Goal: Task Accomplishment & Management: Complete application form

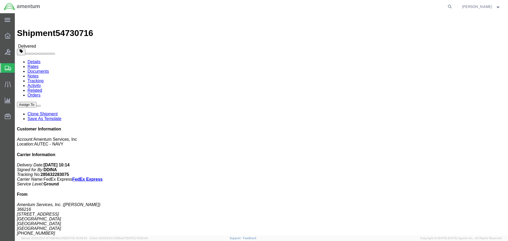
click at [0, 0] on span "Shipment Manager" at bounding box center [0, 0] width 0 height 0
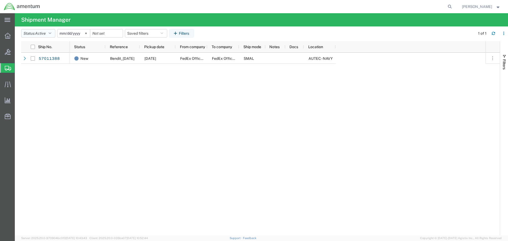
click at [51, 34] on icon "button" at bounding box center [50, 34] width 3 height 4
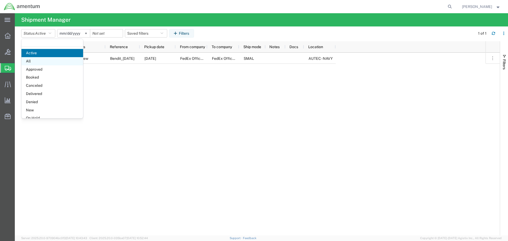
click at [53, 61] on span "All" at bounding box center [52, 61] width 62 height 8
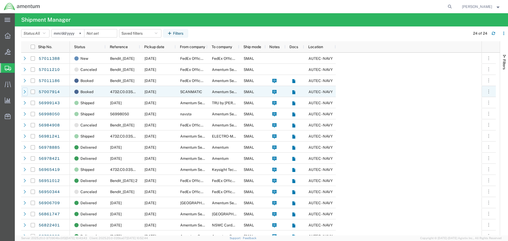
click at [22, 92] on div at bounding box center [24, 92] width 5 height 8
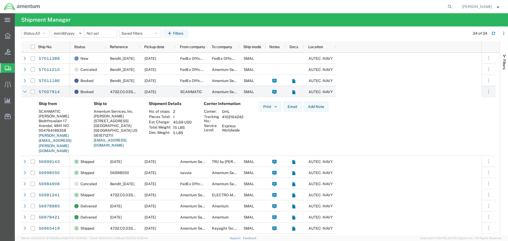
drag, startPoint x: 222, startPoint y: 117, endPoint x: 244, endPoint y: 118, distance: 22.2
click at [244, 118] on td "4102164242" at bounding box center [233, 118] width 26 height 9
copy td "4102164242"
click at [0, 0] on span "Create Shipment" at bounding box center [0, 0] width 0 height 0
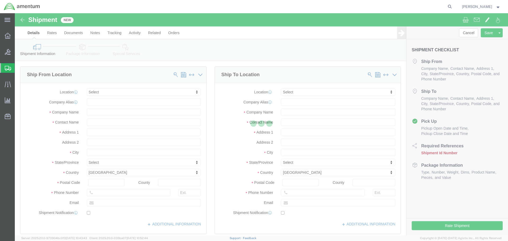
select select
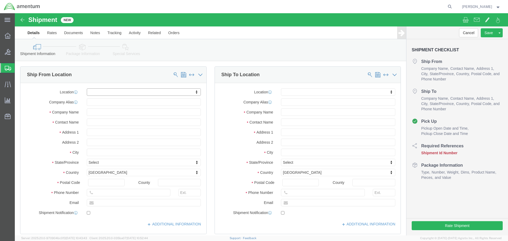
drag, startPoint x: 101, startPoint y: 92, endPoint x: 86, endPoint y: 79, distance: 19.9
click input "text"
type input "KEYSIGHT TECHNOLOGIES"
type input "[STREET_ADDRESS]"
type input "DOCK DOOR 1276"
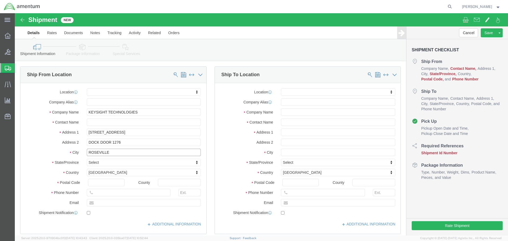
type input "ROSEVILLE"
type input "C"
type input "CA"
click input "text"
type input "95747-7102"
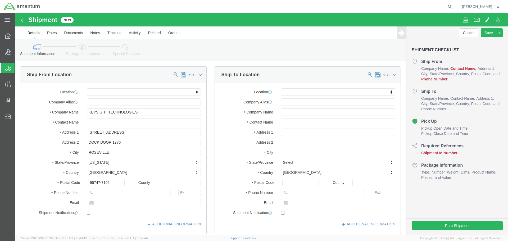
click input "text"
paste input "[PERSON_NAME][EMAIL_ADDRESS][DOMAIN_NAME]"
type input "[PERSON_NAME][EMAIL_ADDRESS][DOMAIN_NAME]"
paste input "[PHONE_NUMBER]"
type input "[PHONE_NUMBER]"
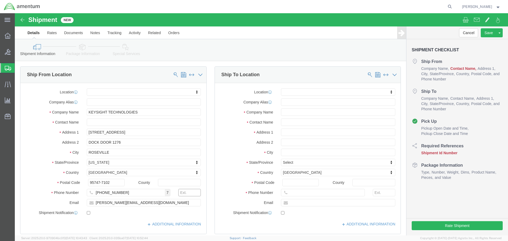
click input "text"
type input "2511"
click input "text"
type input "m"
type input "[PERSON_NAME]"
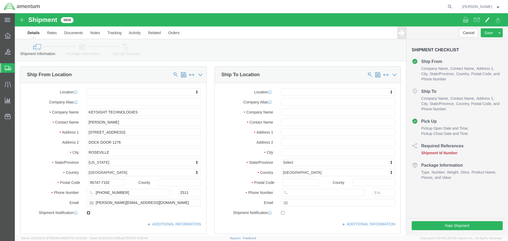
checkbox input "true"
click input "text"
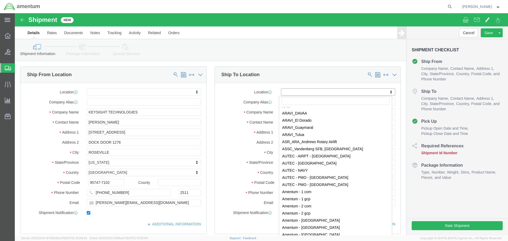
scroll to position [847, 0]
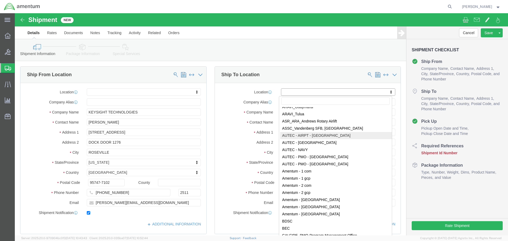
select select "53953"
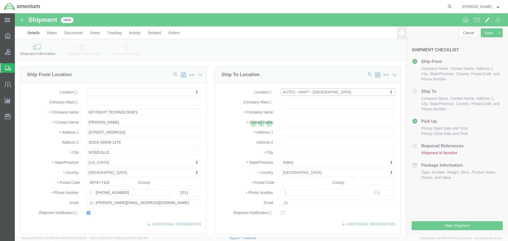
select select "FL"
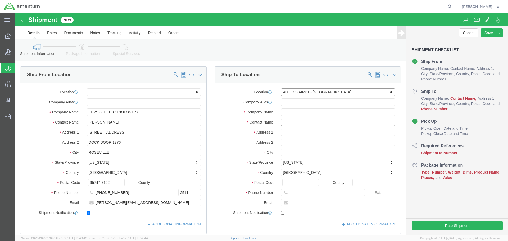
click input "text"
type input "[PERSON_NAME]"
type input "[STREET_ADDRESS]"
type input "[GEOGRAPHIC_DATA]"
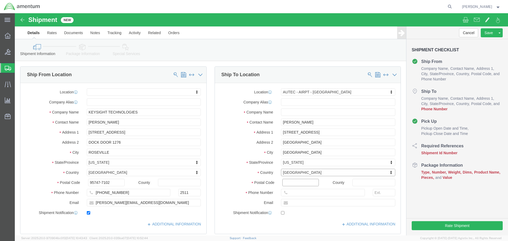
type input "33406"
type input "5616712711"
type input "[EMAIL_ADDRESS][DOMAIN_NAME]"
drag, startPoint x: 266, startPoint y: 200, endPoint x: 263, endPoint y: 199, distance: 3.1
click input "checkbox"
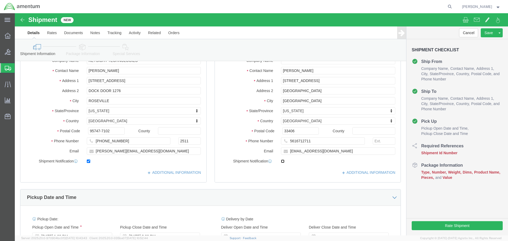
scroll to position [79, 0]
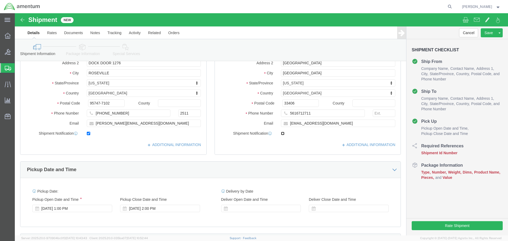
click input "checkbox"
checkbox input "true"
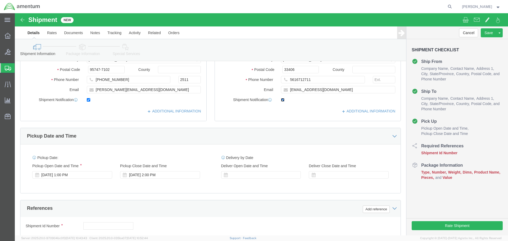
scroll to position [132, 0]
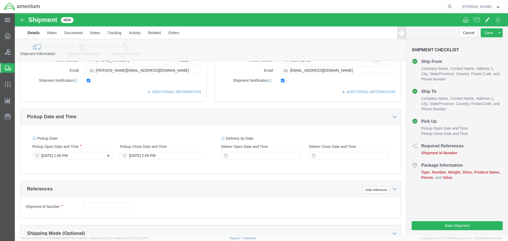
drag, startPoint x: 56, startPoint y: 147, endPoint x: 59, endPoint y: 142, distance: 6.1
click div "Pickup Start Date Pickup Start Time Pickup Open Date and Time [DATE] 1:00 PM Pi…"
click div "[DATE] 1:00 PM"
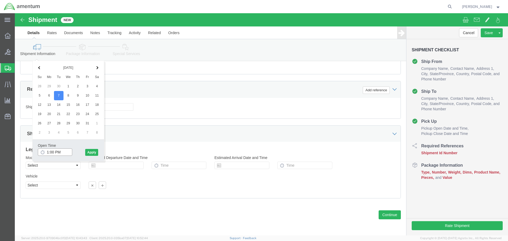
drag, startPoint x: 52, startPoint y: 138, endPoint x: 9, endPoint y: 137, distance: 42.6
click body "Shipment New Details Rates Documents Notes Tracking Activity Related Orders Can…"
click input "1:00 PM"
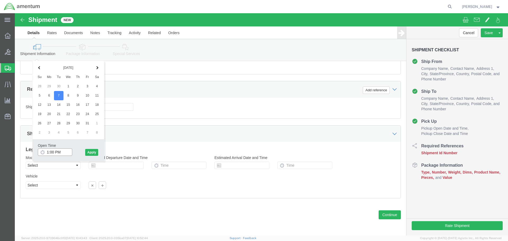
click input "1:00 PM"
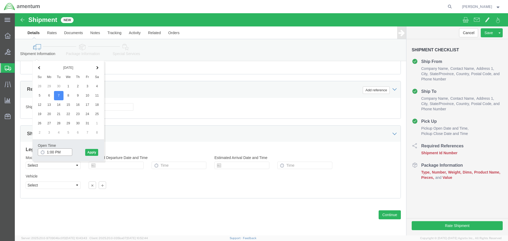
drag, startPoint x: 52, startPoint y: 137, endPoint x: 14, endPoint y: 141, distance: 37.7
click body "Shipment New Details Rates Documents Notes Tracking Activity Related Orders Can…"
type input "1000"
click button "Apply"
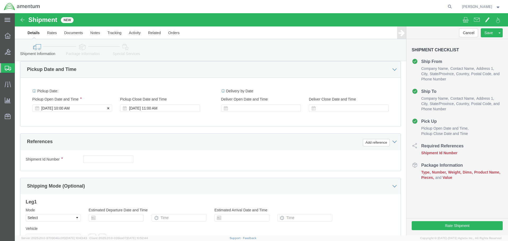
scroll to position [179, 0]
click div "[DATE] 11:00 AM"
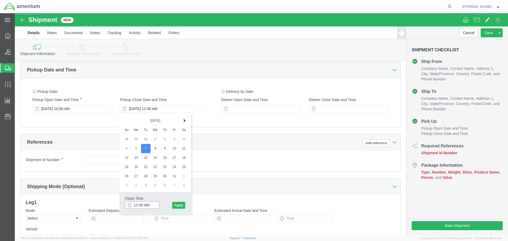
drag, startPoint x: 141, startPoint y: 190, endPoint x: 109, endPoint y: 191, distance: 31.5
click div "Close Time 11:00 AM [DATE] 11:00 AM - [DATE] 11:00 AM Cancel Apply"
type input "1400"
click button "Apply"
click input "text"
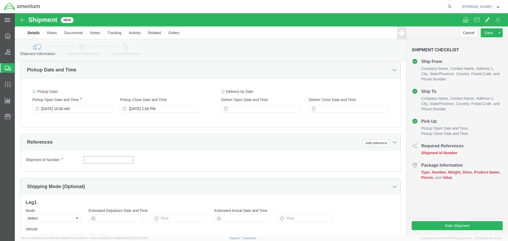
click input "text"
paste input "4732.C0.03SL.14090100.880E0110"
type input "4732.C0.03SL.14090100.880E0110"
click div "Add reference"
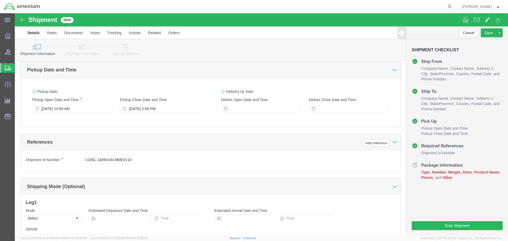
scroll to position [0, 0]
click button "Add reference"
click select "Select Account Type Activity ID Airline Appointment Number ASN Batch Request # …"
select select "CUSTREF"
click select "Select Account Type Activity ID Airline Appointment Number ASN Batch Request # …"
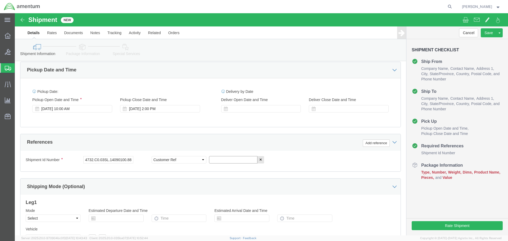
click input "text"
paste input "4732.C0.03SL.14090100.880E0110"
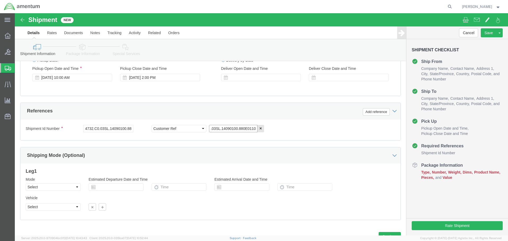
scroll to position [232, 0]
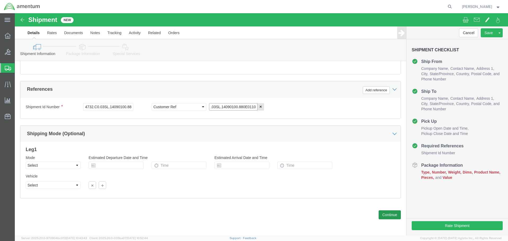
type input "4732.C0.03SL.14090100.880E0110"
click button "Continue"
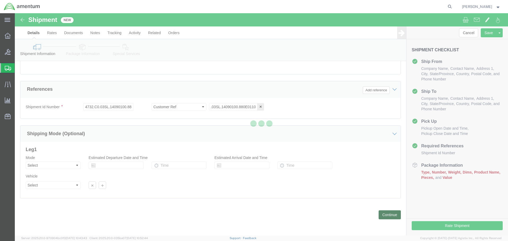
scroll to position [0, 0]
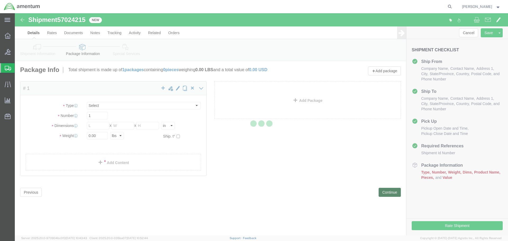
select select "CBOX"
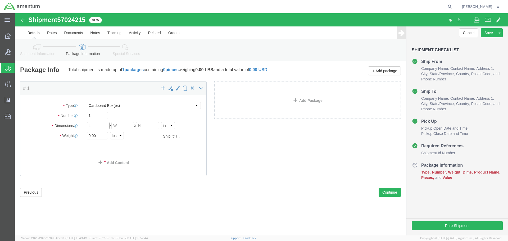
click input "text"
type input "30"
type input "23"
type input "13"
type input "50"
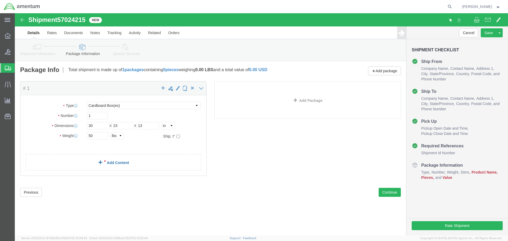
click link "Add Content"
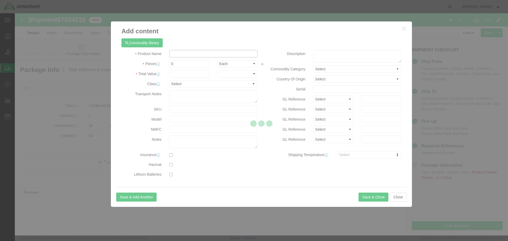
click input "text"
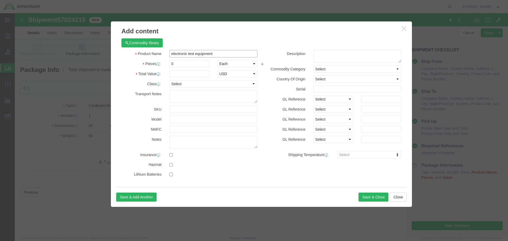
type input "electronic test equipment"
type input "1"
click input "text"
type input "60000"
click select "Select 50 55 60 65 70 85 92.5 100 125 175 250 300 400"
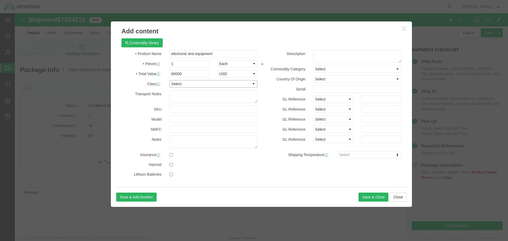
select select "100"
click select "Select 50 55 60 65 70 85 92.5 100 125 175 250 300 400"
click button "Save & Close"
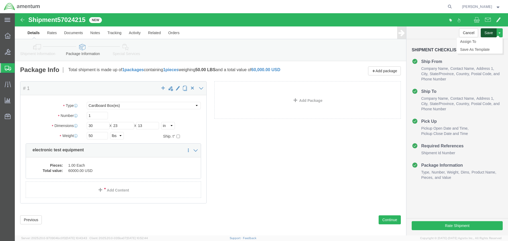
click button "Save"
click ul "Assign To Clone Shipment Save As Template"
click link "Assign To"
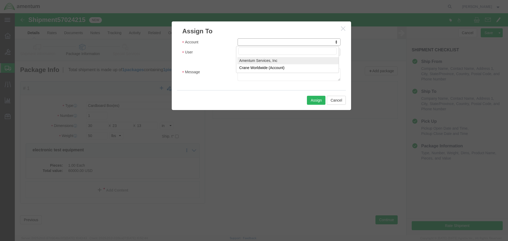
select select "101678"
select select
drag, startPoint x: 276, startPoint y: 51, endPoint x: 261, endPoint y: 38, distance: 19.9
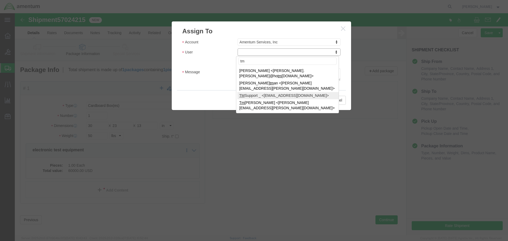
type input "tm"
select select "51622"
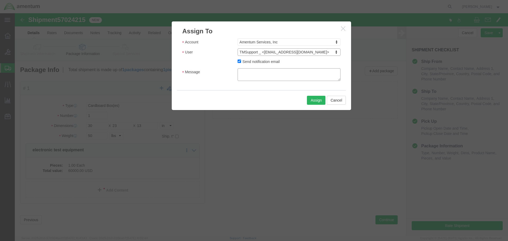
click textarea "Message"
type textarea "p"
type textarea "PLEASE SEND BY CHEAPEST FREIGHT TO ARRIVE NLT [DATE]."
click button "Assign"
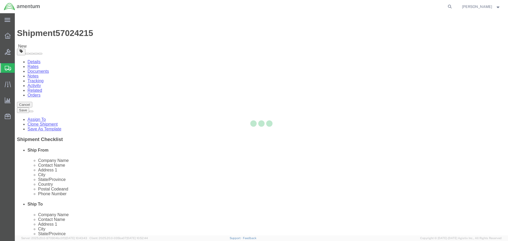
select select
select select "53953"
